Goal: Information Seeking & Learning: Check status

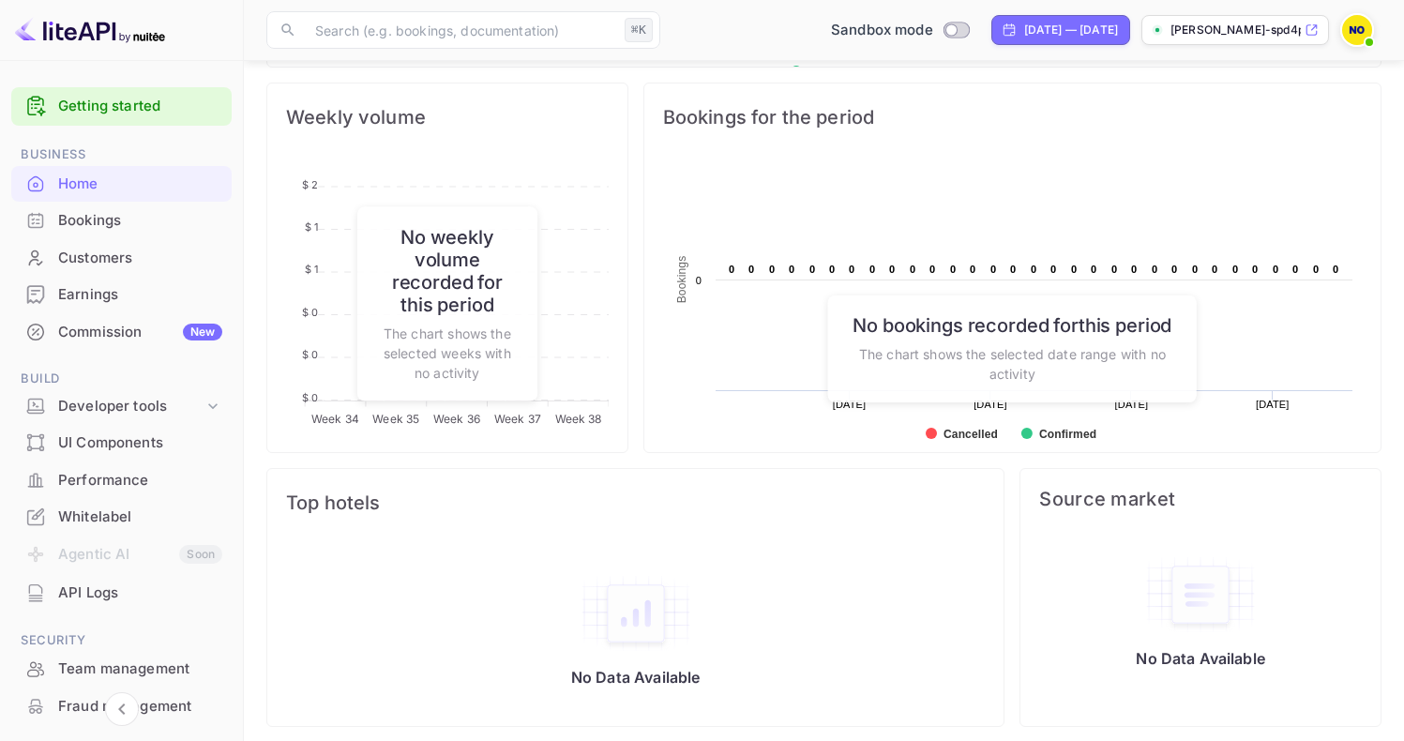
scroll to position [156, 0]
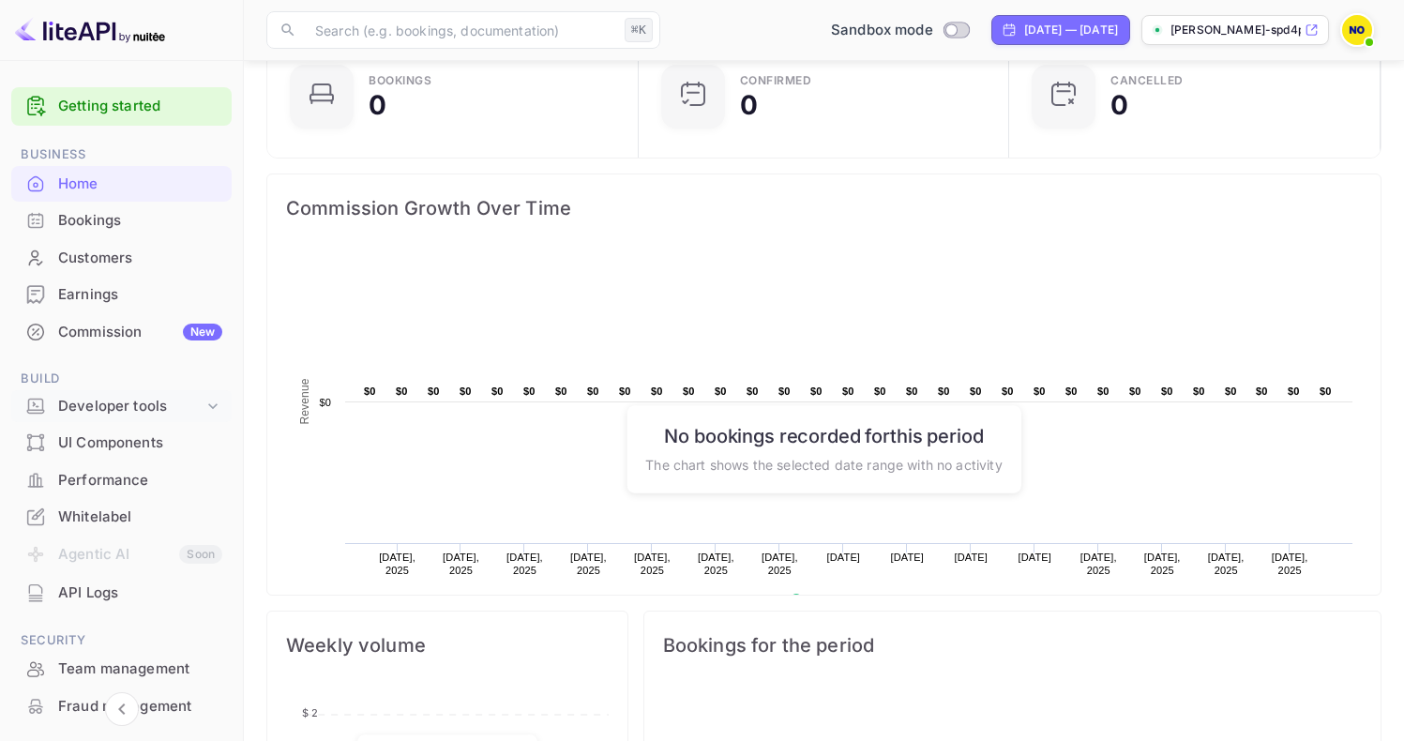
click at [123, 404] on div "Developer tools" at bounding box center [130, 407] width 145 height 22
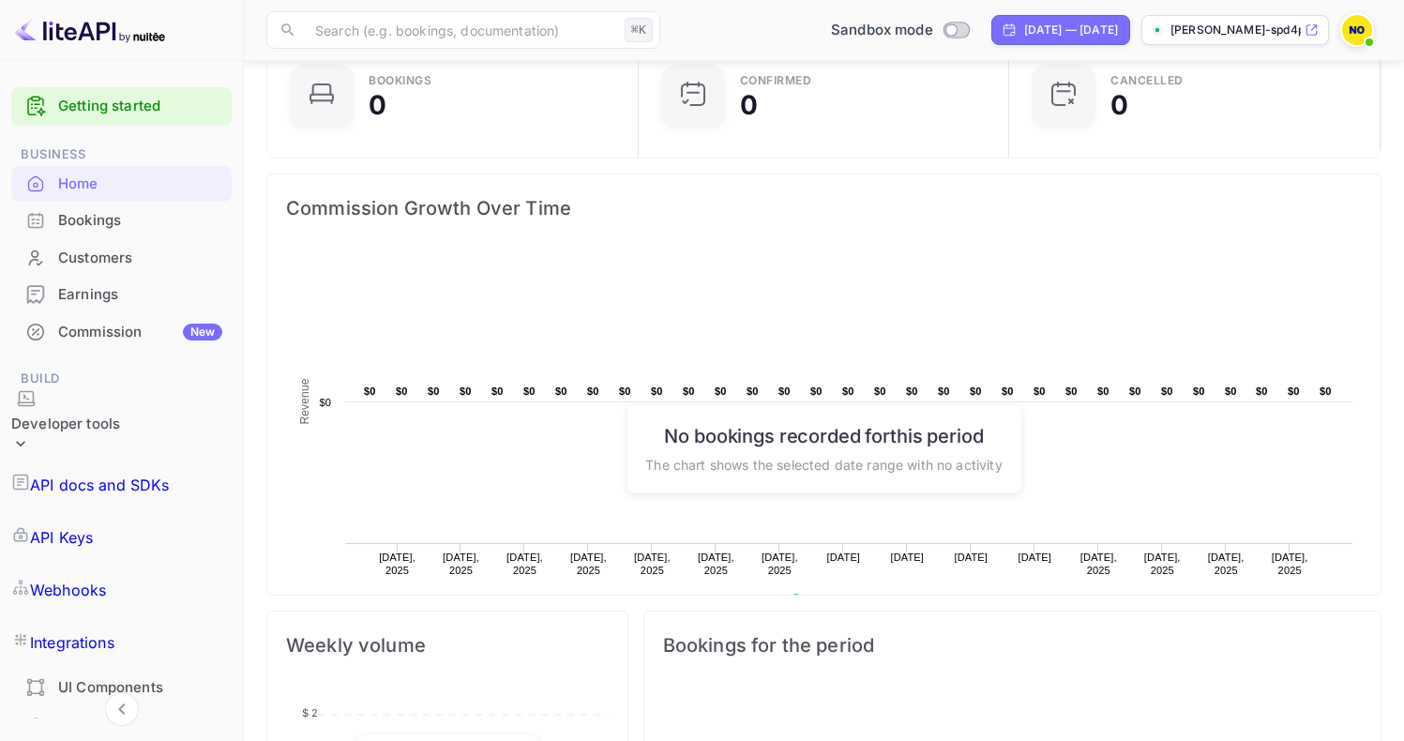
click at [114, 473] on p "API docs and SDKs" at bounding box center [100, 484] width 140 height 23
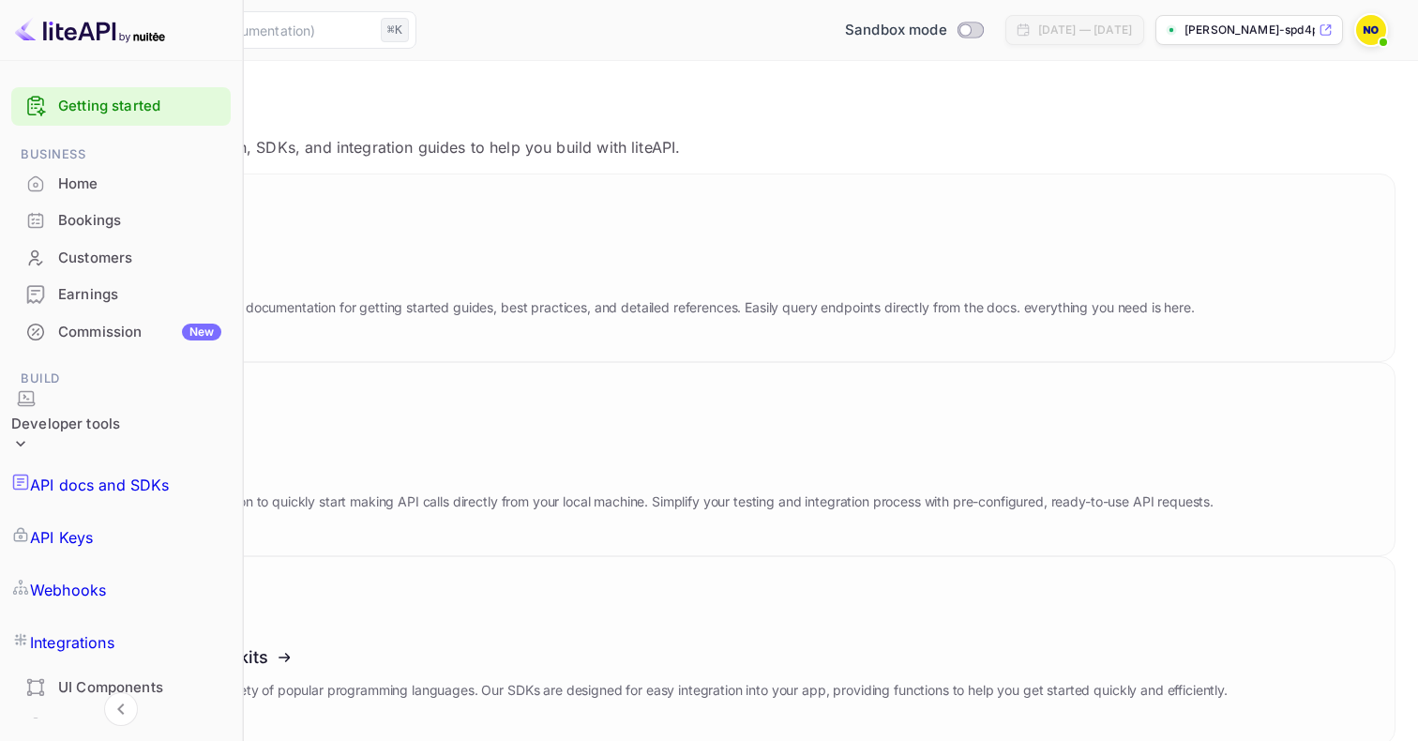
click at [93, 526] on p "API Keys" at bounding box center [61, 537] width 63 height 23
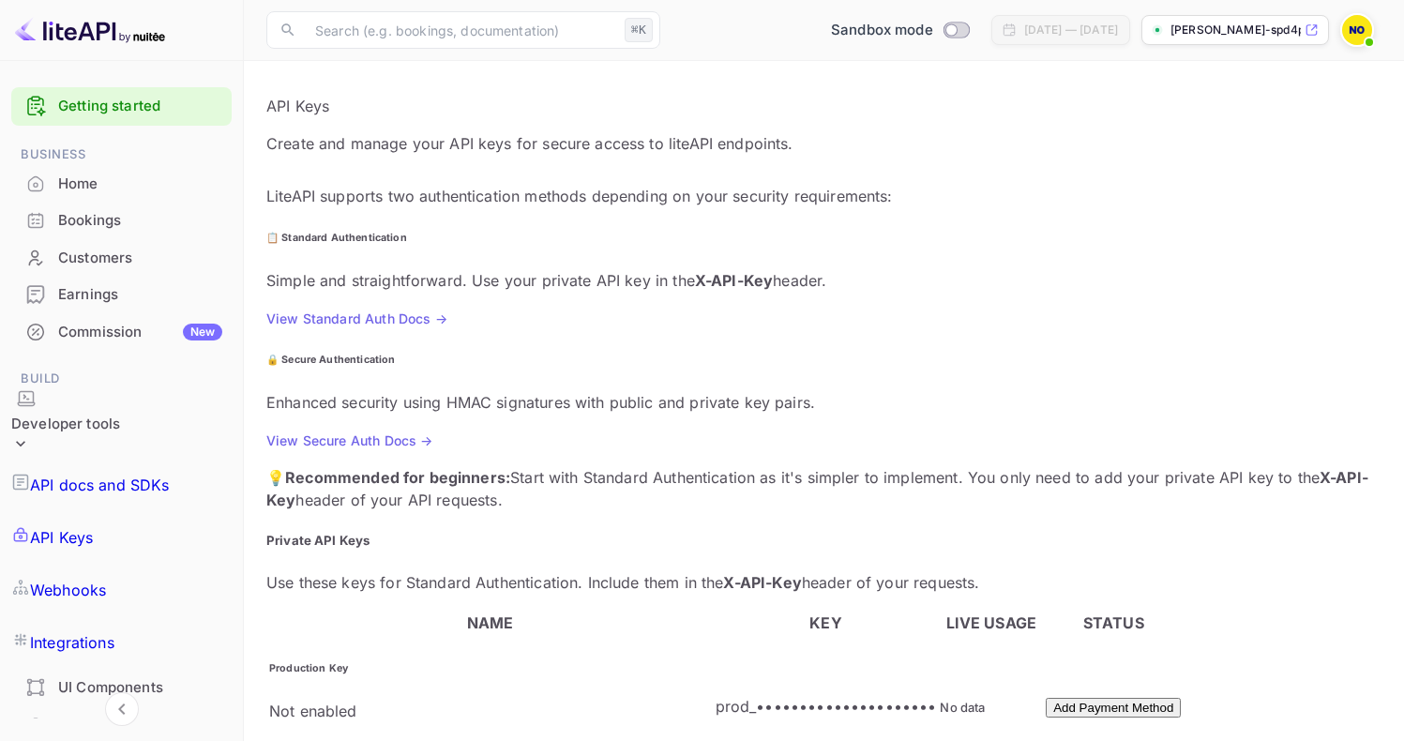
scroll to position [434, 0]
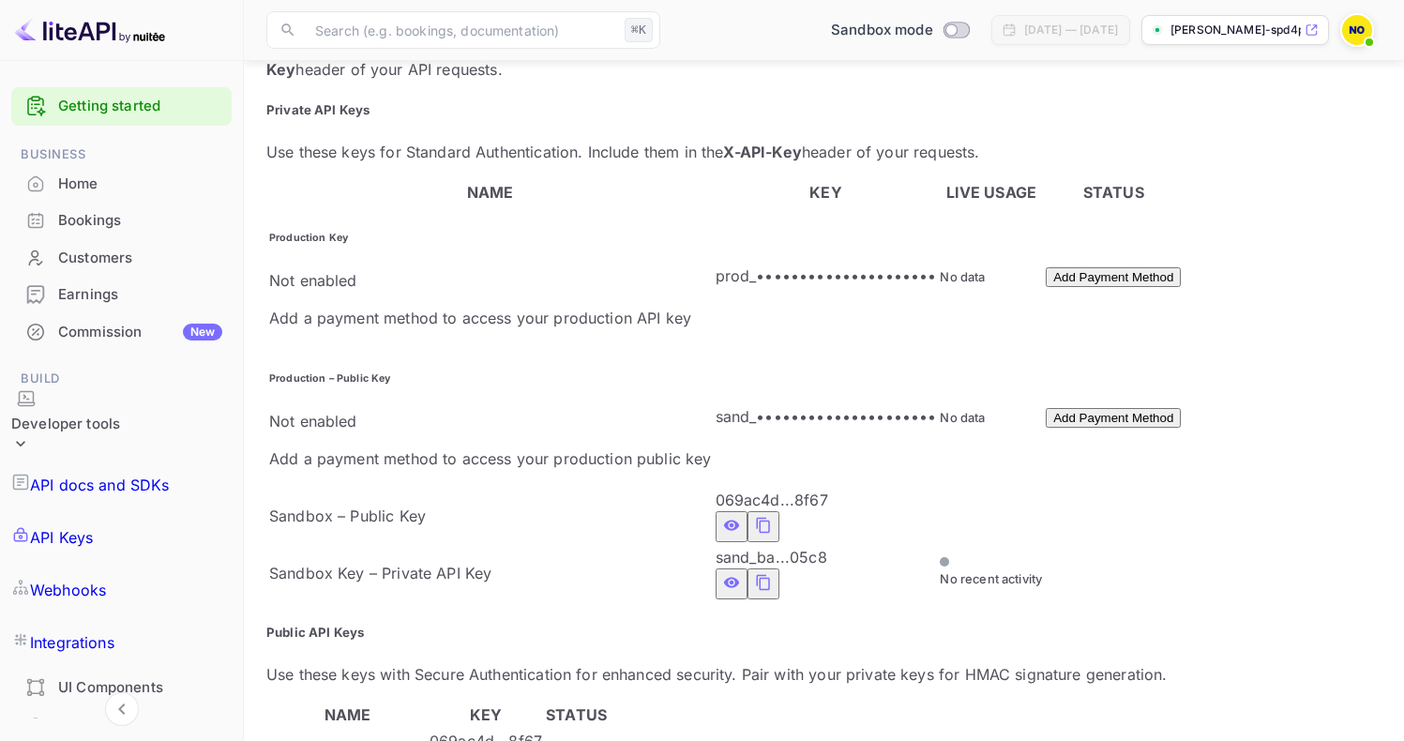
click at [106, 578] on p "Webhooks" at bounding box center [68, 589] width 76 height 23
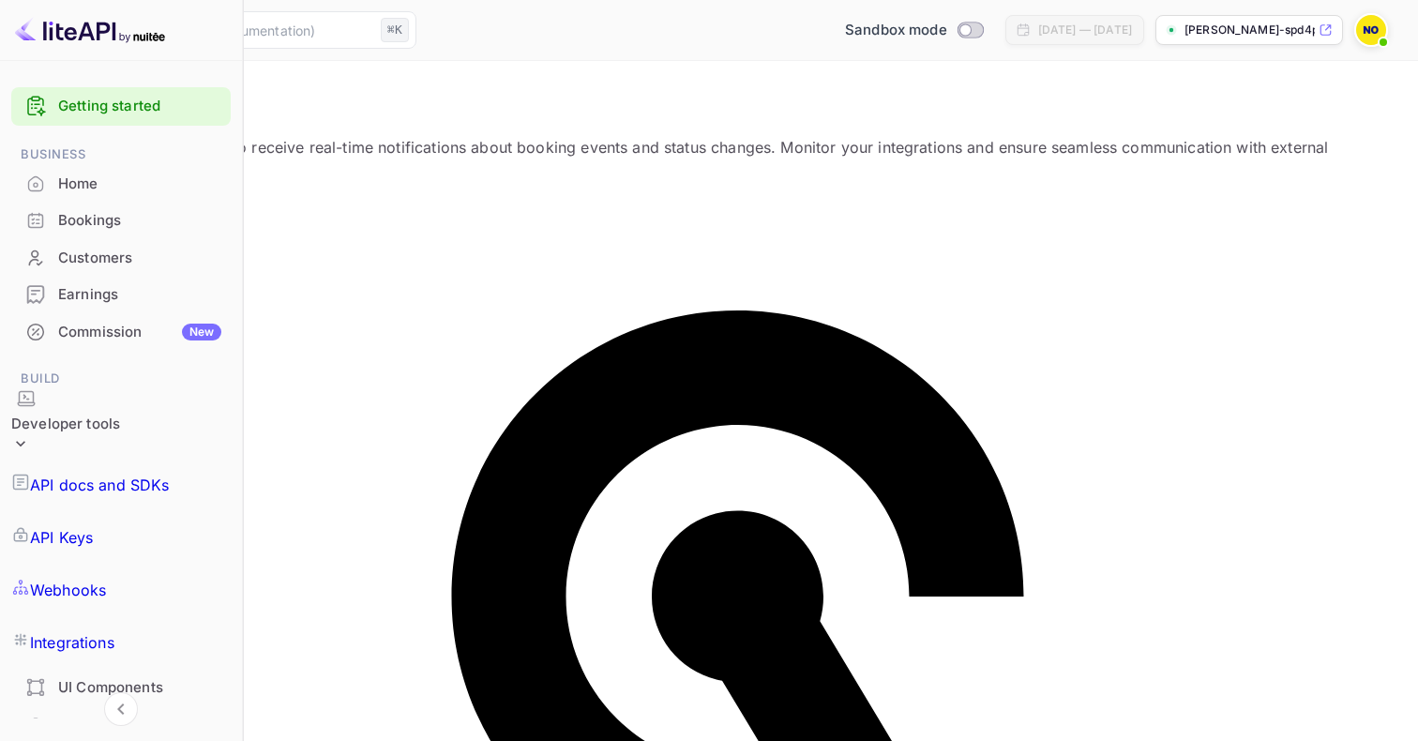
click at [92, 631] on p "Integrations" at bounding box center [72, 642] width 84 height 23
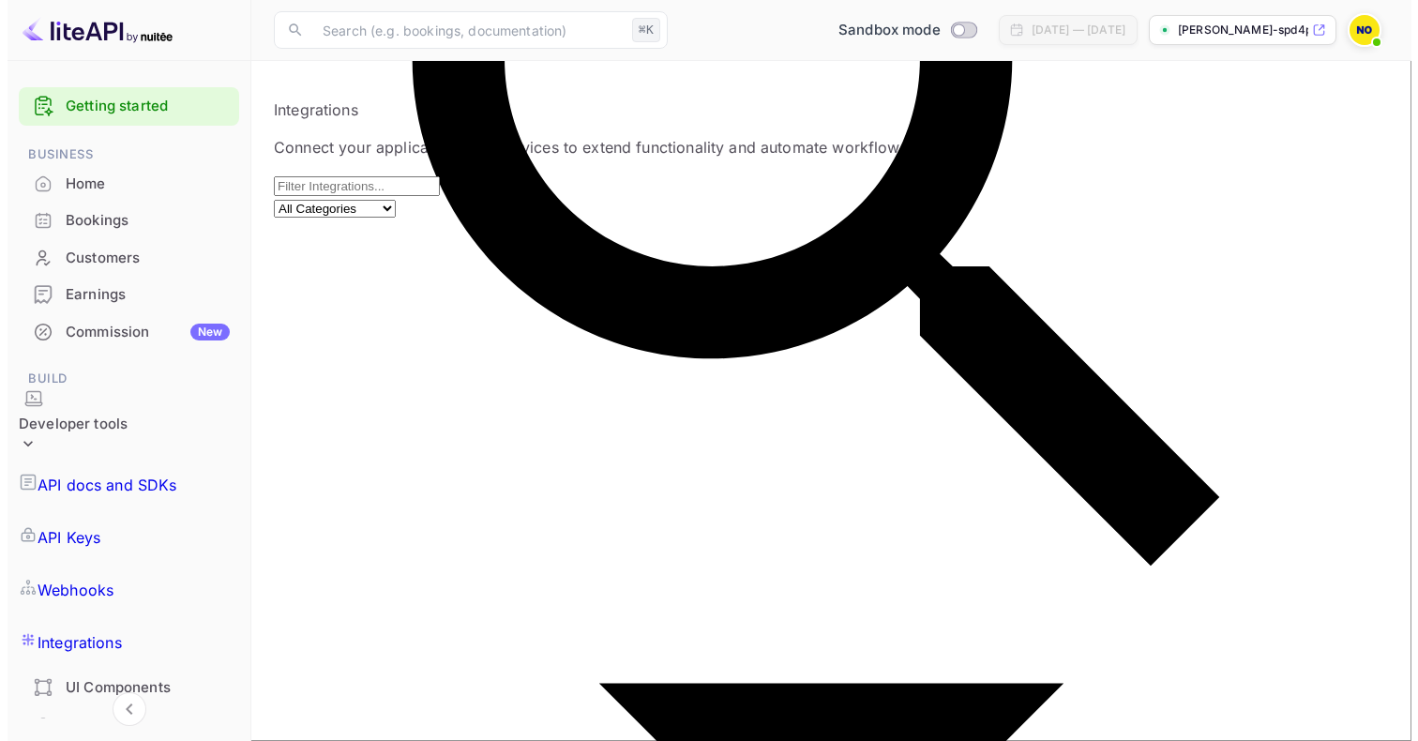
scroll to position [45, 0]
